Goal: Task Accomplishment & Management: Manage account settings

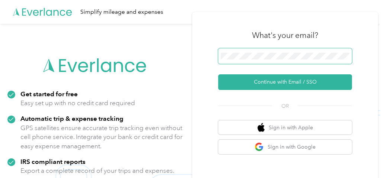
click at [247, 52] on span at bounding box center [285, 56] width 134 height 16
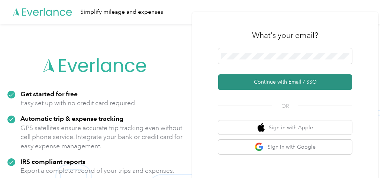
click at [286, 85] on button "Continue with Email / SSO" at bounding box center [285, 82] width 134 height 16
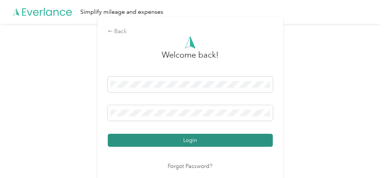
click at [189, 140] on button "Login" at bounding box center [190, 140] width 165 height 13
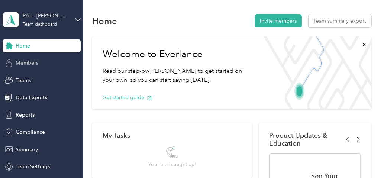
click at [25, 64] on span "Members" at bounding box center [27, 63] width 23 height 8
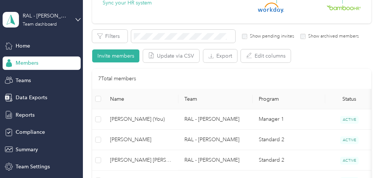
scroll to position [149, 0]
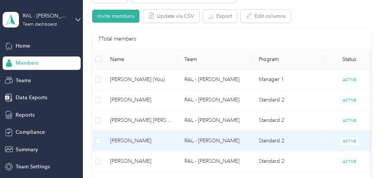
click at [140, 142] on span "[PERSON_NAME]" at bounding box center [141, 141] width 62 height 8
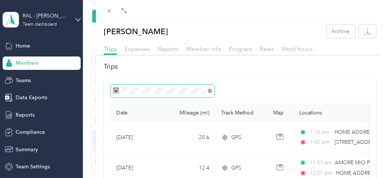
click at [210, 91] on icon at bounding box center [210, 91] width 4 height 4
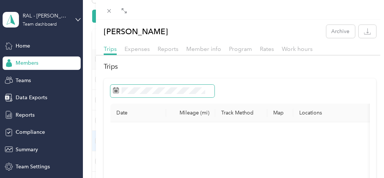
click at [113, 89] on icon at bounding box center [116, 89] width 6 height 0
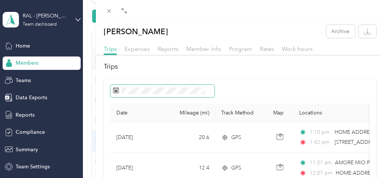
click at [117, 88] on icon at bounding box center [116, 90] width 6 height 6
click at [116, 89] on icon at bounding box center [116, 89] width 6 height 0
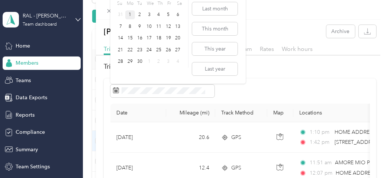
click at [130, 15] on div "1" at bounding box center [130, 14] width 10 height 9
click at [210, 26] on button "This month" at bounding box center [214, 28] width 45 height 13
